Goal: Transaction & Acquisition: Download file/media

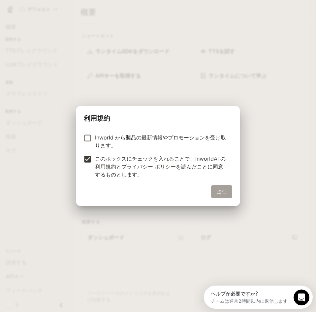
click at [224, 196] on button "進む" at bounding box center [221, 191] width 21 height 13
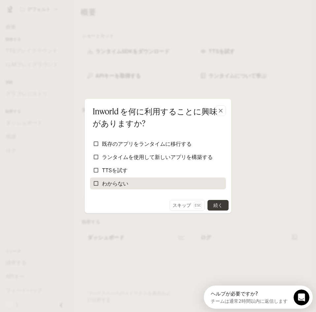
click at [129, 180] on label "わからない" at bounding box center [158, 183] width 136 height 12
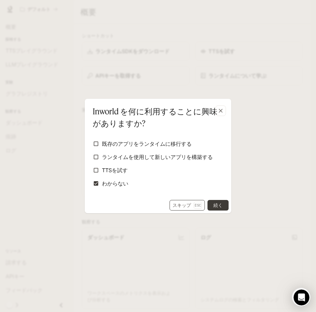
click at [183, 204] on font "スキップ" at bounding box center [182, 205] width 18 height 6
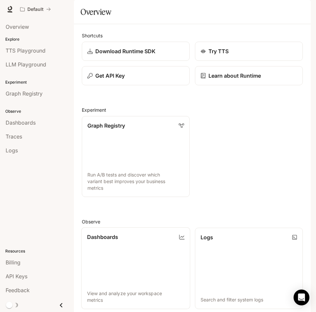
scroll to position [56, 0]
click at [9, 11] on icon at bounding box center [10, 9] width 7 height 7
click at [60, 305] on icon "Close drawer" at bounding box center [61, 304] width 9 height 9
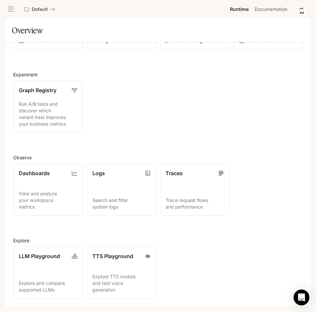
scroll to position [27, 0]
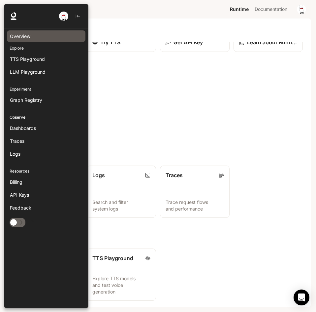
click at [18, 33] on span "Overview" at bounding box center [20, 36] width 20 height 7
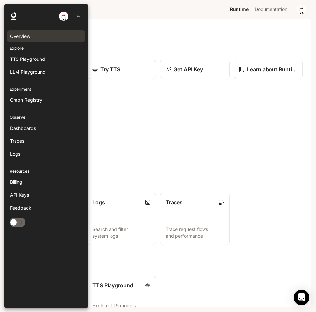
click at [36, 46] on p "Explore" at bounding box center [46, 48] width 84 height 6
click at [23, 48] on p "Explore" at bounding box center [46, 48] width 84 height 6
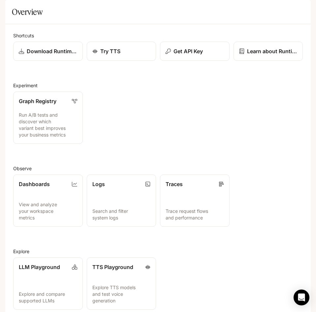
click at [255, 18] on div "Overview" at bounding box center [158, 11] width 293 height 13
click at [42, 221] on p "View and analyze your workspace metrics" at bounding box center [47, 211] width 59 height 20
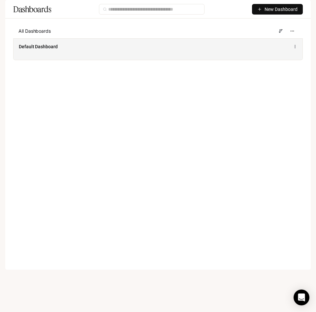
click at [107, 50] on div "Default Dashboard" at bounding box center [98, 46] width 158 height 7
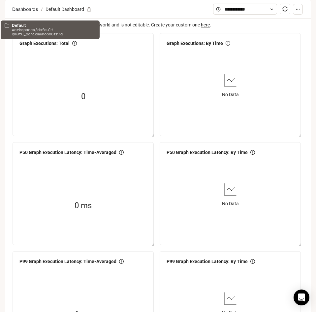
click at [46, 14] on button "Default" at bounding box center [39, 9] width 37 height 13
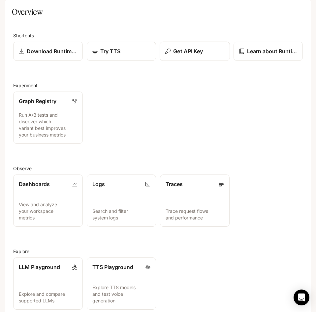
click at [199, 55] on p "Get API Key" at bounding box center [188, 51] width 30 height 8
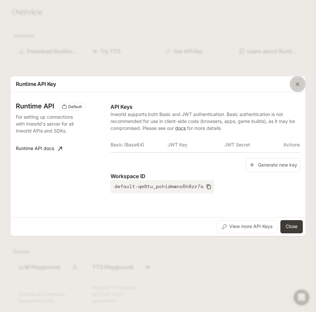
click at [294, 85] on div "button" at bounding box center [298, 84] width 11 height 11
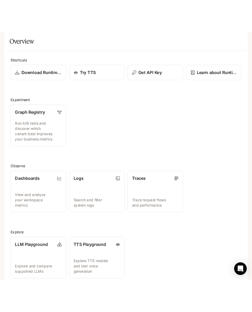
scroll to position [27, 0]
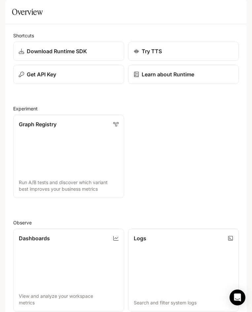
click at [197, 111] on div "Graph Registry Run A/B tests and discover which variant best improves your busi…" at bounding box center [123, 154] width 229 height 87
click at [11, 12] on icon "open drawer" at bounding box center [11, 9] width 7 height 7
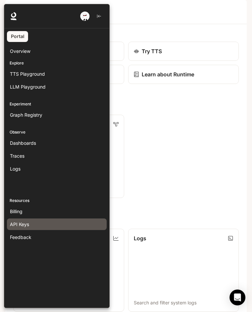
click at [47, 222] on div "API Keys" at bounding box center [57, 224] width 94 height 7
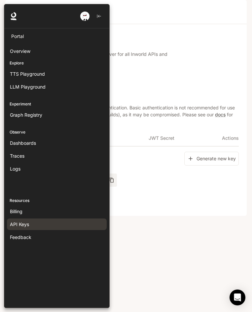
click at [247, 107] on div at bounding box center [130, 156] width 252 height 304
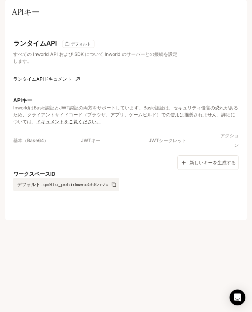
click at [0, 2] on div "デフォルト ランタイム ランタイム ドキュメント ドキュメント" at bounding box center [126, 9] width 252 height 18
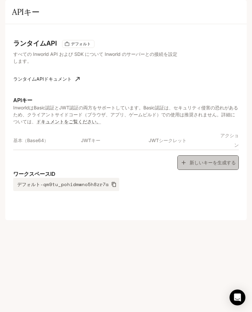
click at [194, 169] on button "新しいキーを生成する" at bounding box center [207, 162] width 61 height 14
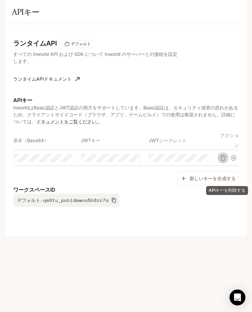
click at [223, 160] on icon "APIキーを削除する" at bounding box center [222, 157] width 5 height 5
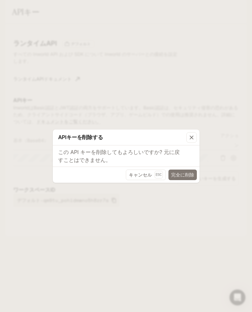
click at [179, 174] on font "完全に削除" at bounding box center [182, 175] width 23 height 6
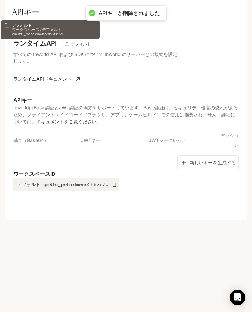
click at [44, 7] on font "デフォルト" at bounding box center [43, 9] width 23 height 6
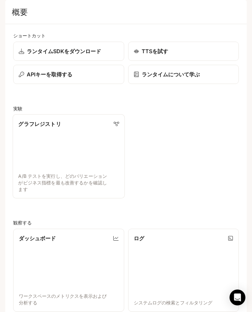
scroll to position [227, 0]
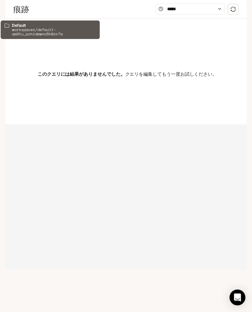
click at [30, 9] on div "デフォルト" at bounding box center [40, 10] width 33 height 6
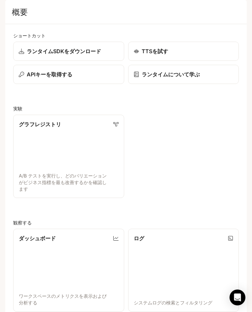
click at [7, 9] on button "引き出しを開ける" at bounding box center [11, 9] width 12 height 12
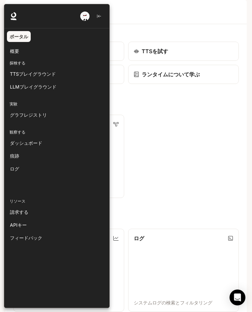
click at [21, 63] on font "探検する" at bounding box center [18, 62] width 16 height 5
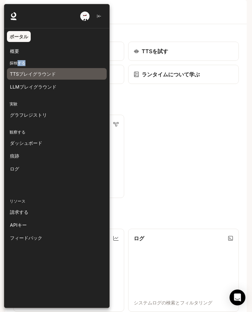
click at [22, 72] on font "TTSプレイグラウンド" at bounding box center [33, 74] width 46 height 6
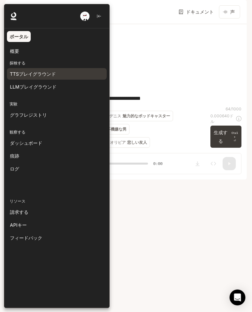
click at [223, 159] on div at bounding box center [130, 156] width 252 height 304
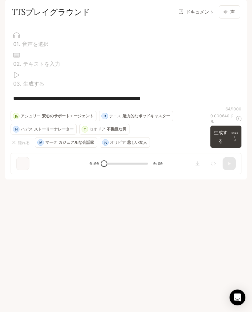
click at [12, 9] on icon "引き出しを開ける" at bounding box center [11, 9] width 7 height 7
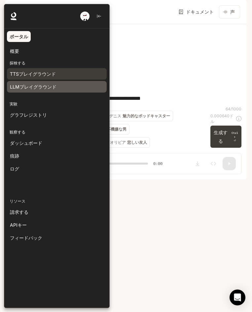
click at [38, 84] on span "LLMプレイグラウンド" at bounding box center [33, 86] width 47 height 7
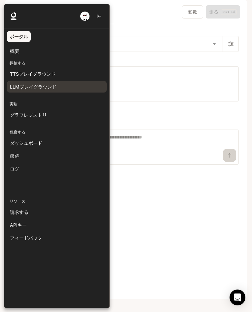
click at [215, 128] on div at bounding box center [130, 156] width 252 height 304
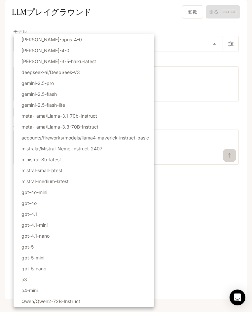
click at [93, 60] on body "メインコンテンツへスキップ デフォルト ランタイム ランタイム ドキュメント ドキュメント ポータル 概要 探検する TTSプレイグラウンド LLMプレイグラ…" at bounding box center [126, 156] width 252 height 312
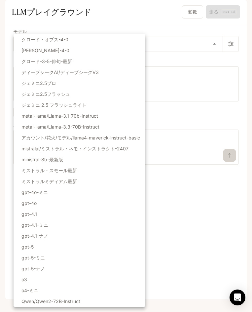
click at [183, 103] on div at bounding box center [126, 156] width 252 height 312
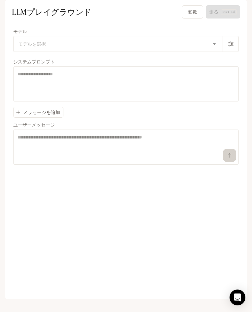
click at [16, 11] on button "引き出しを開ける" at bounding box center [11, 9] width 12 height 12
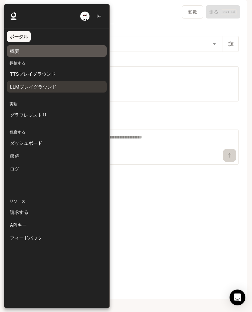
scroll to position [15, 0]
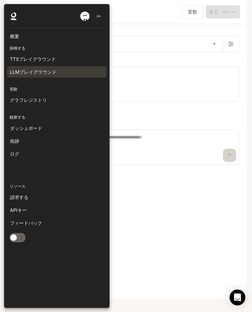
click at [21, 47] on font "探検する" at bounding box center [18, 48] width 16 height 5
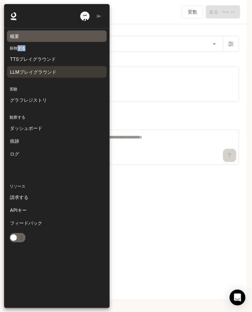
click at [21, 39] on div "概要" at bounding box center [57, 36] width 94 height 7
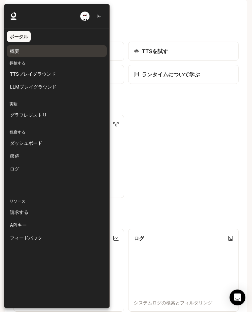
scroll to position [15, 0]
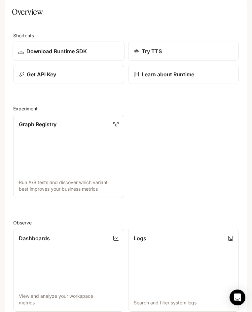
click at [76, 12] on div "Default" at bounding box center [132, 9] width 223 height 13
click at [13, 12] on icon "open drawer" at bounding box center [11, 9] width 7 height 7
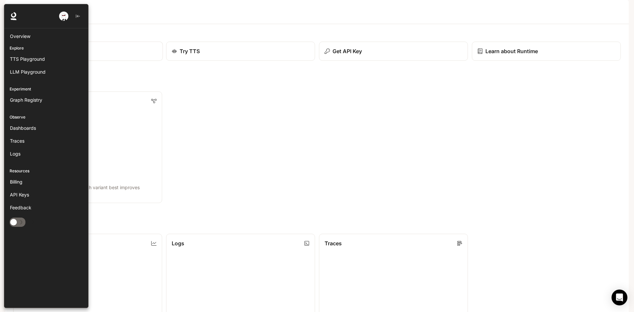
click at [252, 18] on div "Overview" at bounding box center [317, 11] width 610 height 13
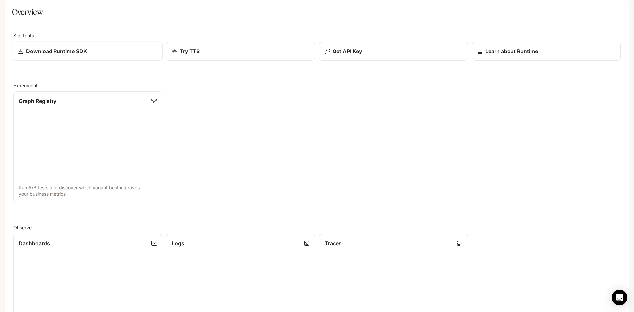
click at [122, 19] on section "Overview" at bounding box center [316, 12] width 623 height 24
click at [87, 55] on div "Download Runtime SDK" at bounding box center [87, 51] width 139 height 8
drag, startPoint x: 579, startPoint y: 239, endPoint x: 582, endPoint y: 220, distance: 18.8
click at [252, 220] on div "Shortcuts Download Runtime SDK Try TTS Get API Key Learn about Runtime Experime…" at bounding box center [317, 260] width 608 height 456
